Goal: Task Accomplishment & Management: Manage account settings

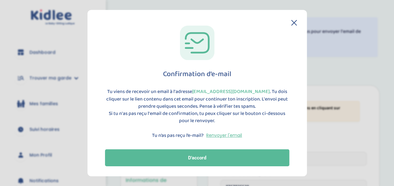
click at [189, 167] on div "Confirmation d’e-mail Tu viens de recevoir un email à l'adresse [EMAIL_ADDRESS]…" at bounding box center [198, 93] width 220 height 167
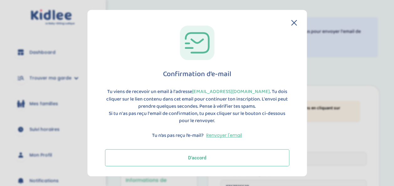
click at [189, 151] on button "D'accord" at bounding box center [197, 157] width 184 height 17
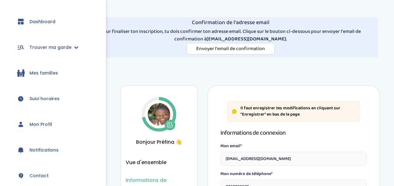
scroll to position [30, 0]
click at [62, 54] on link "Trouver ma garde" at bounding box center [52, 47] width 87 height 23
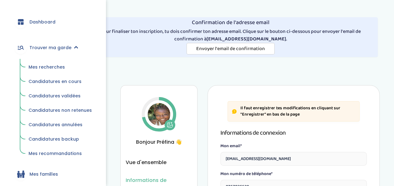
click at [61, 61] on ul "Mes recherches Candidatures en cours Candidatures validées Candidatures non ret…" at bounding box center [52, 109] width 87 height 101
click at [59, 70] on link "Mes recherches" at bounding box center [60, 67] width 72 height 12
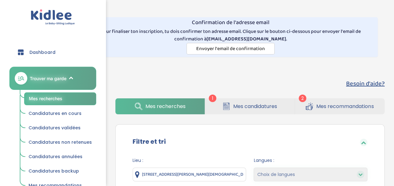
scroll to position [74, 0]
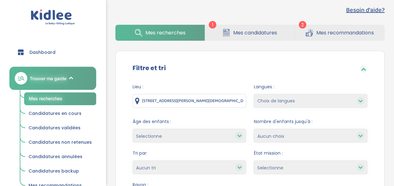
click at [236, 34] on span "Mes candidatures" at bounding box center [255, 33] width 44 height 8
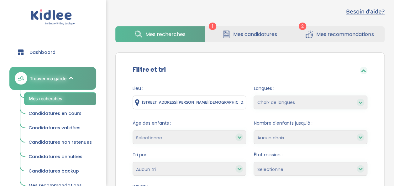
scroll to position [212, 0]
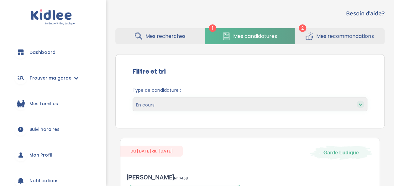
scroll to position [70, 0]
